Goal: Task Accomplishment & Management: Manage account settings

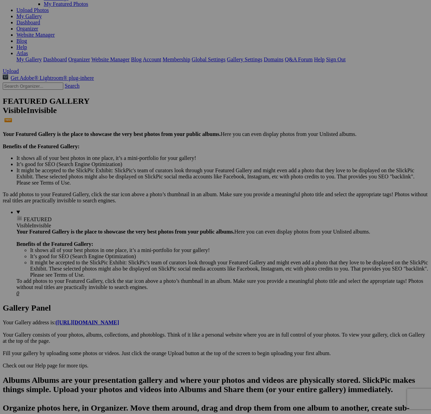
scroll to position [80, 0]
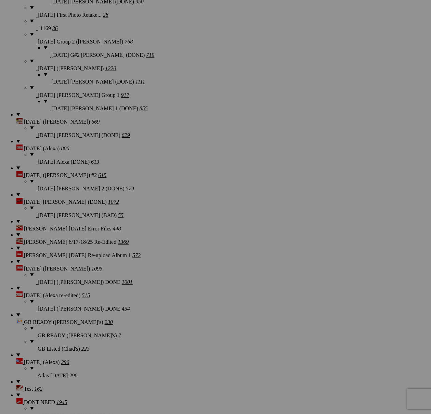
scroll to position [1168, 0]
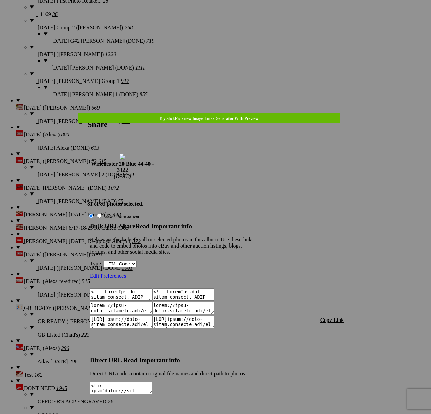
click at [342, 317] on font "Copy Link" at bounding box center [332, 320] width 24 height 6
click at [228, 17] on div at bounding box center [215, 207] width 431 height 414
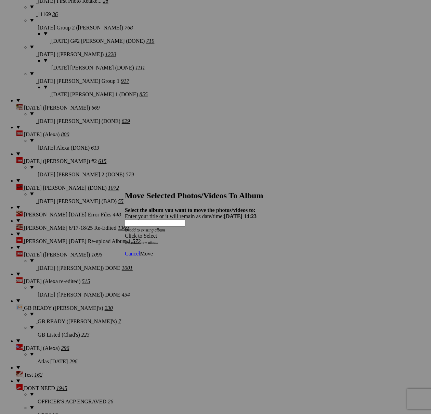
click at [239, 233] on div "Click to Select" at bounding box center [215, 236] width 181 height 6
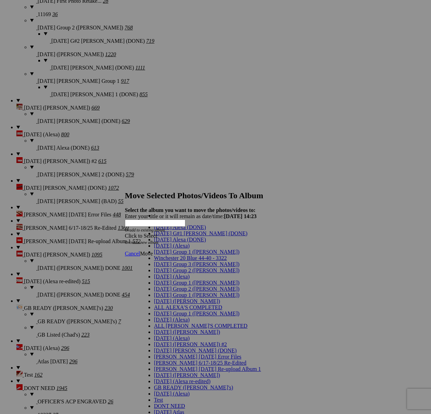
scroll to position [254, 0]
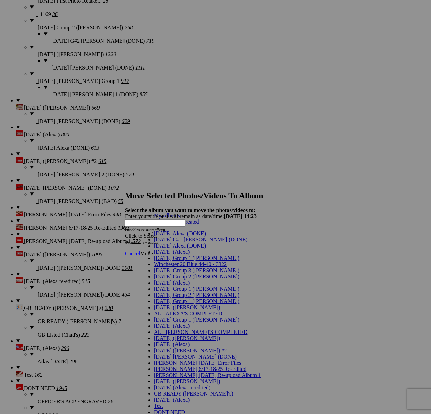
click at [178, 225] on link "GB Listings Created" at bounding box center [176, 222] width 45 height 6
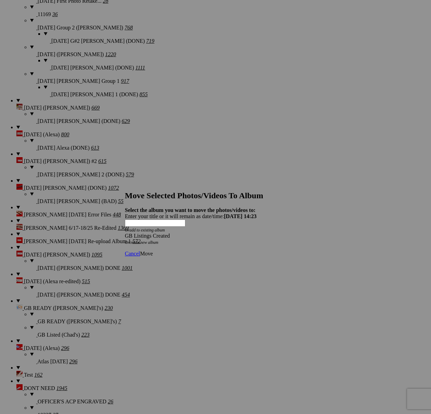
click at [153, 251] on span "Move" at bounding box center [146, 254] width 13 height 6
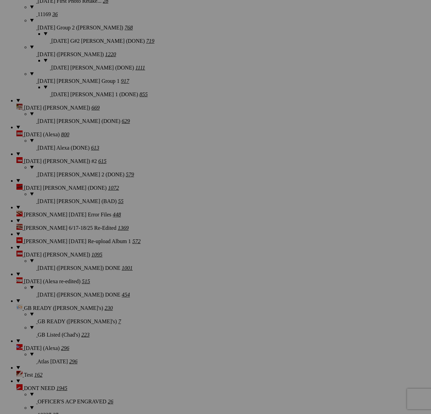
scroll to position [223, 0]
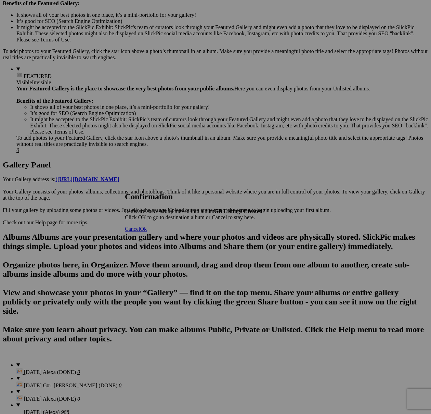
click at [140, 232] on span "Cancel" at bounding box center [132, 229] width 15 height 6
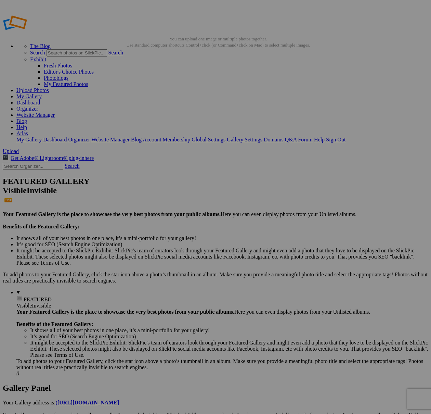
scroll to position [0, 0]
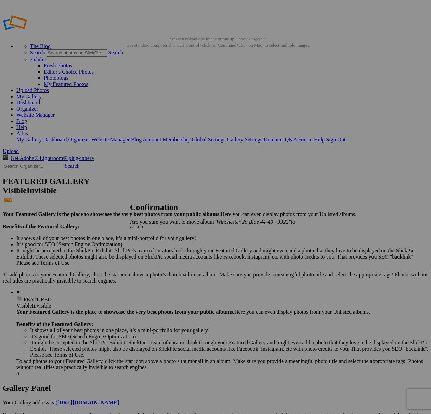
click at [153, 237] on span "Yes" at bounding box center [149, 240] width 8 height 6
